Goal: Task Accomplishment & Management: Manage account settings

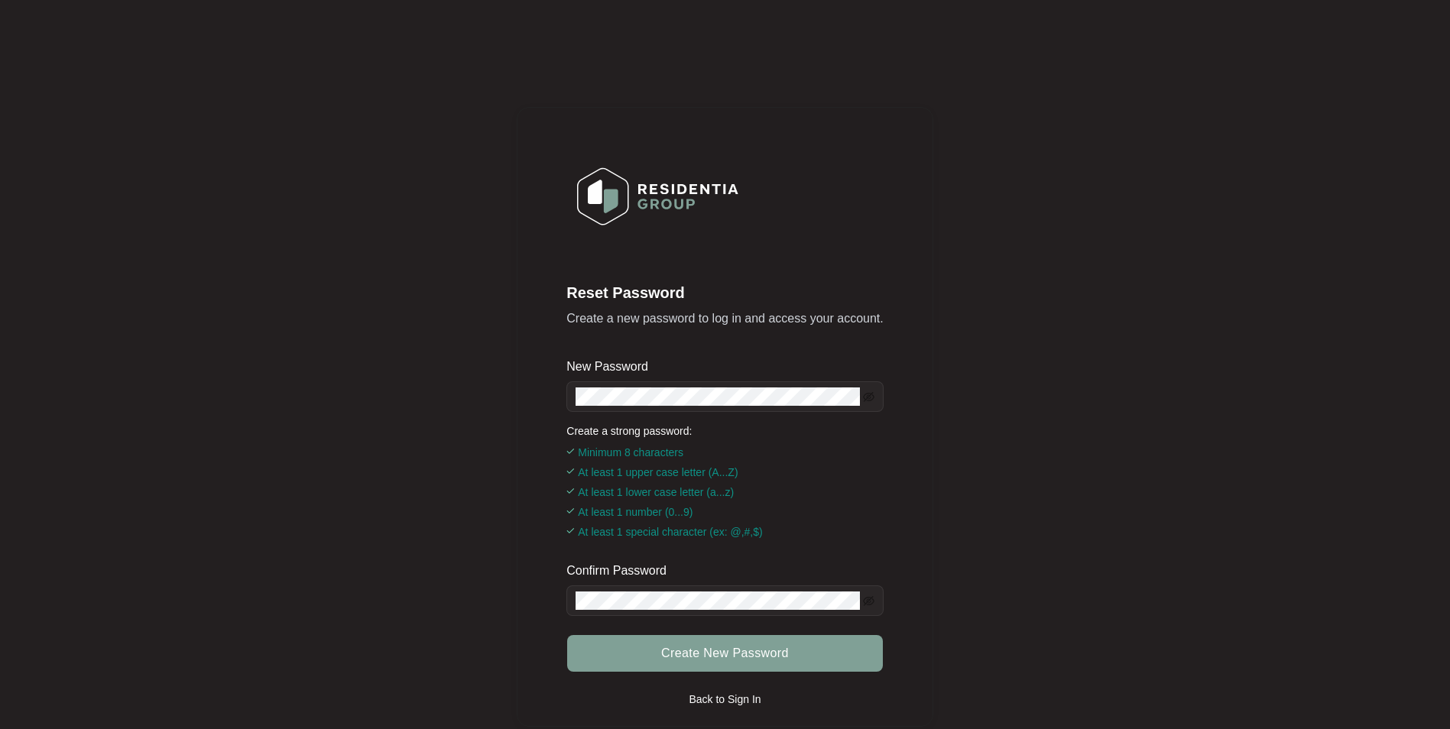
click at [515, 393] on div "Reset Password Create a new password to log in and access your account. New Pas…" at bounding box center [724, 416] width 1419 height 803
click at [656, 383] on span at bounding box center [724, 396] width 316 height 31
click at [540, 393] on div "Reset Password Create a new password to log in and access your account. New Pas…" at bounding box center [725, 417] width 416 height 620
click at [871, 401] on icon "eye-invisible" at bounding box center [868, 396] width 11 height 11
click at [689, 581] on div "Confirm Password" at bounding box center [724, 573] width 316 height 23
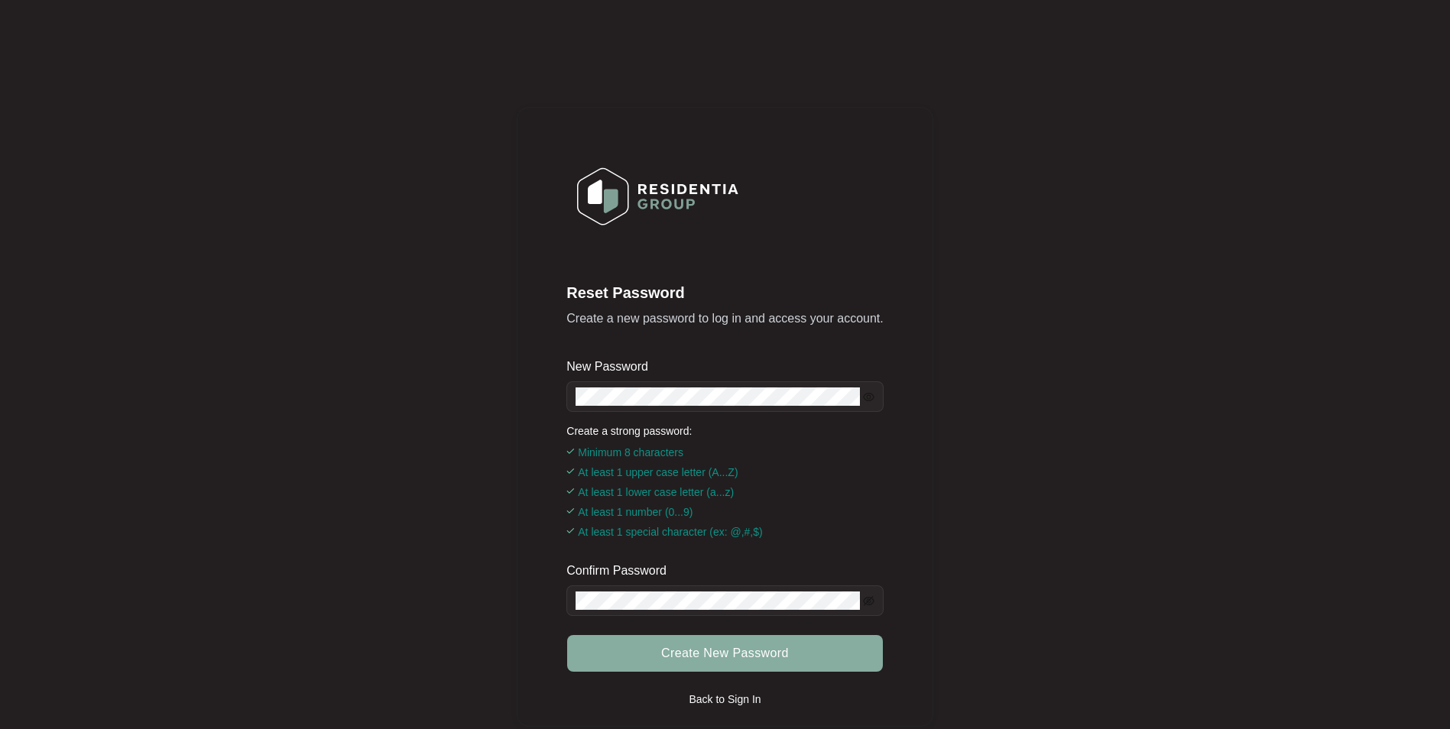
click at [808, 650] on button "Create New Password" at bounding box center [724, 653] width 315 height 37
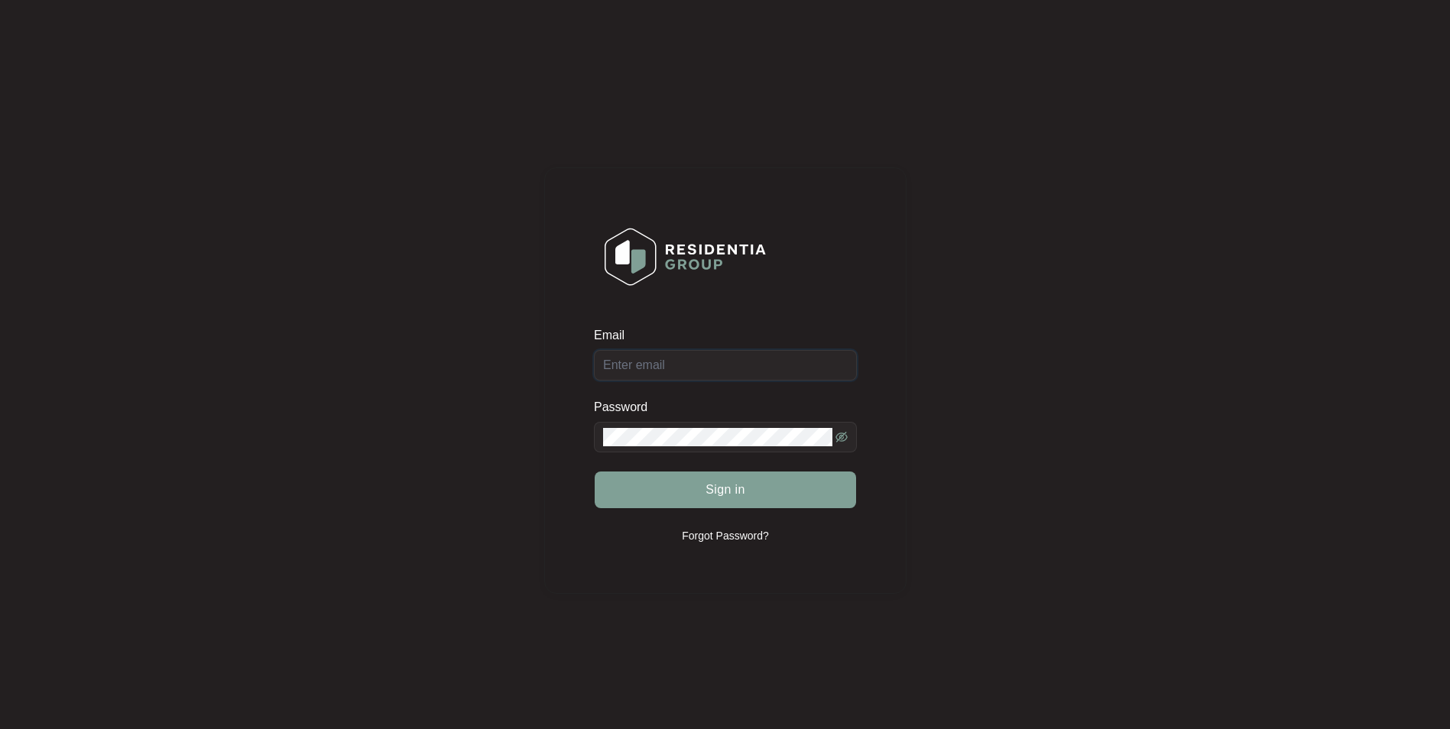
click at [666, 362] on input "Email" at bounding box center [725, 365] width 263 height 31
click at [751, 365] on input "Email" at bounding box center [725, 365] width 263 height 31
type input "[EMAIL_ADDRESS][DOMAIN_NAME]"
click at [595, 471] on button "Sign in" at bounding box center [725, 489] width 261 height 37
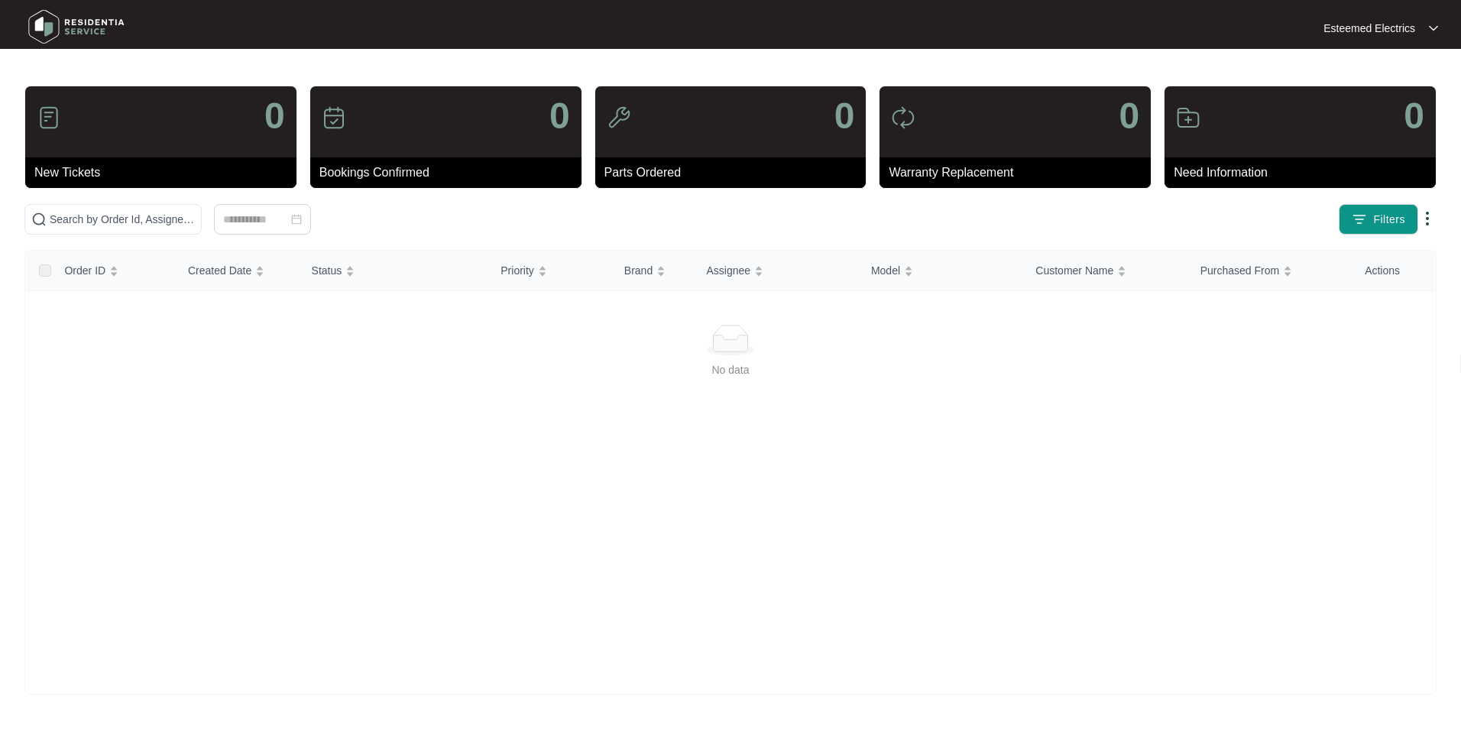
click at [1314, 385] on div "No data" at bounding box center [730, 492] width 1409 height 409
click at [1431, 28] on img at bounding box center [1433, 28] width 9 height 8
click at [378, 133] on div "0" at bounding box center [445, 121] width 271 height 71
click at [811, 136] on div "0" at bounding box center [730, 121] width 271 height 71
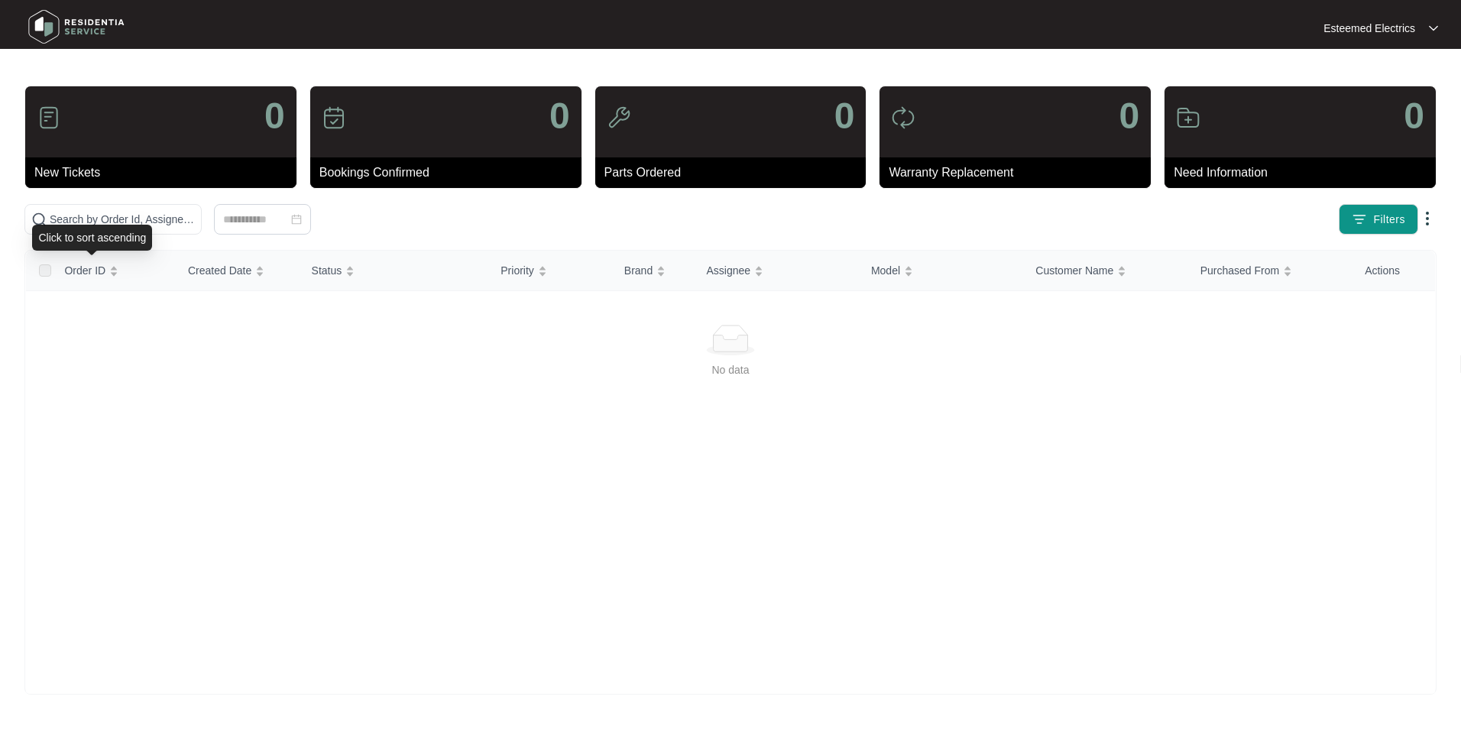
click at [92, 202] on div "0 New Tickets 0 Bookings Confirmed 0 Parts Ordered 0 Warranty Replacement 0 Nee…" at bounding box center [730, 390] width 1412 height 609
click at [84, 220] on input "text" at bounding box center [122, 219] width 145 height 17
click at [690, 154] on div "0" at bounding box center [730, 121] width 271 height 71
click at [86, 230] on span at bounding box center [112, 219] width 177 height 31
click at [1430, 27] on img at bounding box center [1433, 28] width 9 height 8
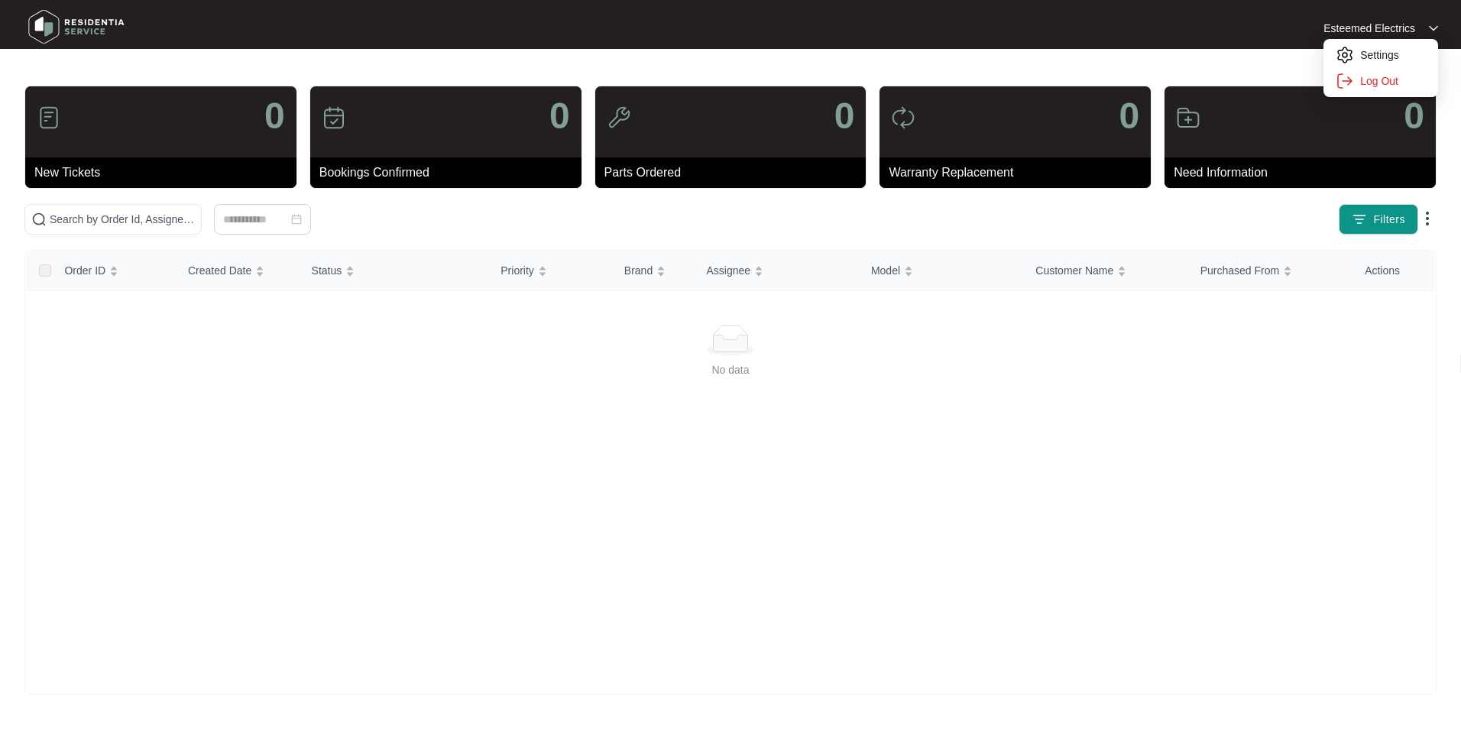
click at [1430, 27] on img at bounding box center [1433, 28] width 9 height 8
click at [96, 219] on input "text" at bounding box center [122, 219] width 145 height 17
click at [97, 215] on input "text" at bounding box center [122, 219] width 145 height 17
paste input "SP10036"
type input "SP10036"
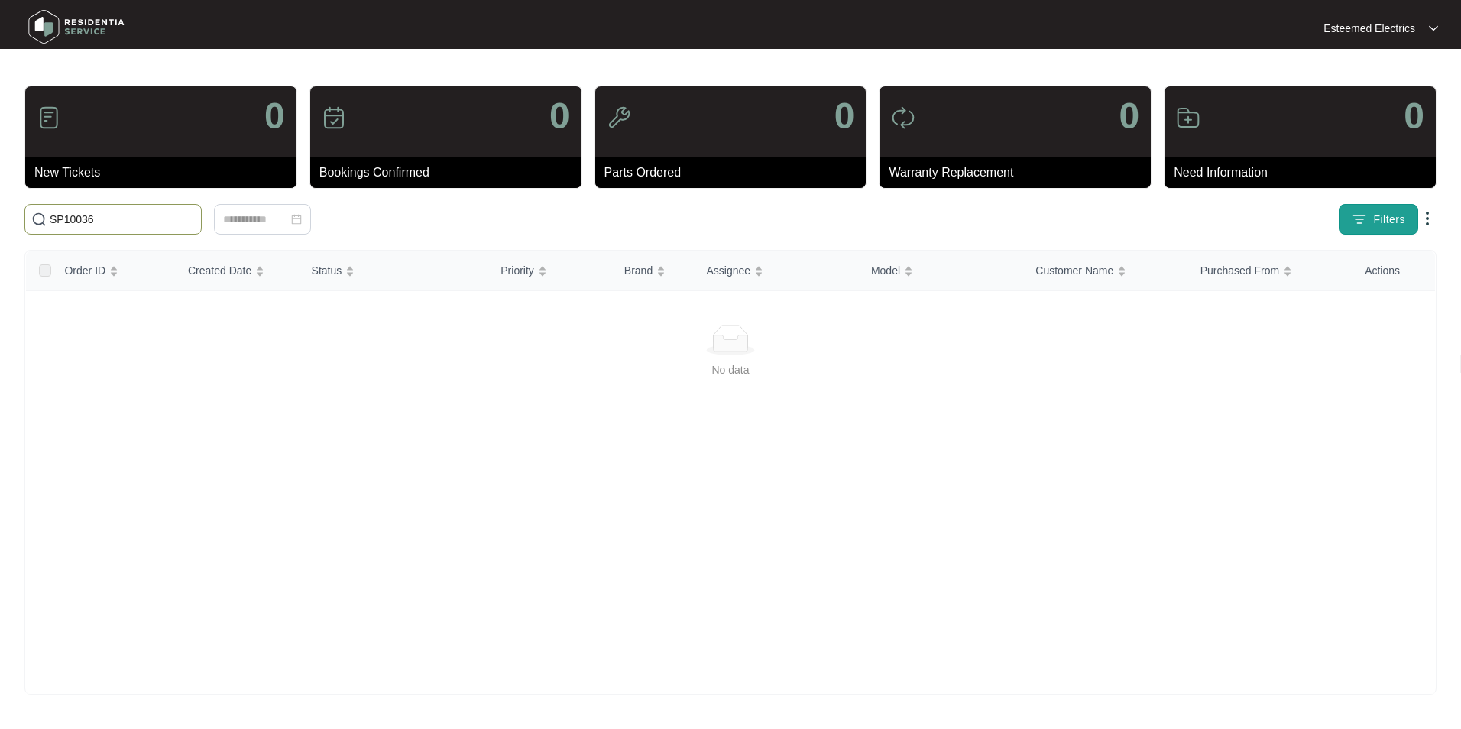
click at [1359, 210] on div "0 New Tickets 0 Bookings Confirmed 0 Parts Ordered 0 Warranty Replacement 0 Nee…" at bounding box center [730, 390] width 1412 height 609
click at [1362, 217] on img "button" at bounding box center [1359, 219] width 15 height 15
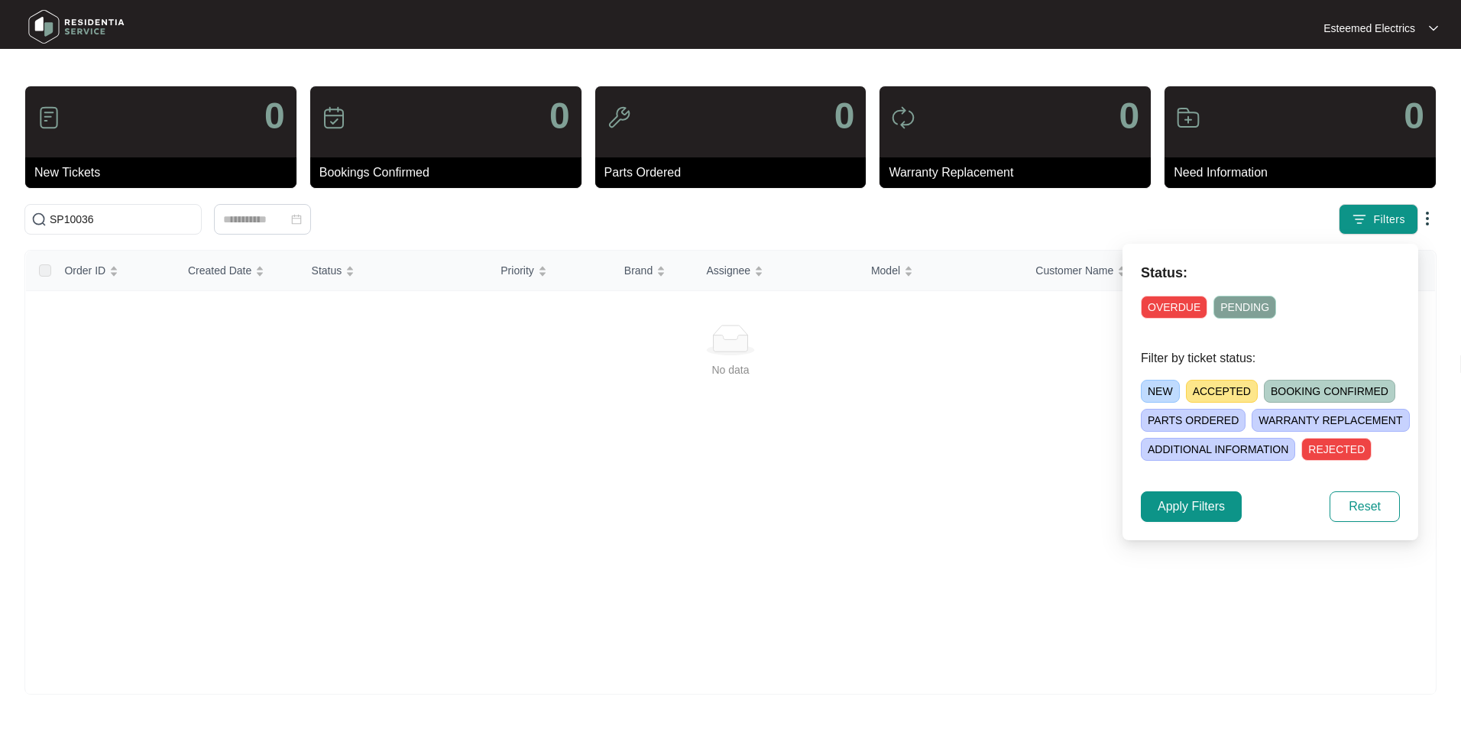
click at [842, 483] on div "No data" at bounding box center [730, 492] width 1409 height 409
